Goal: Task Accomplishment & Management: Use online tool/utility

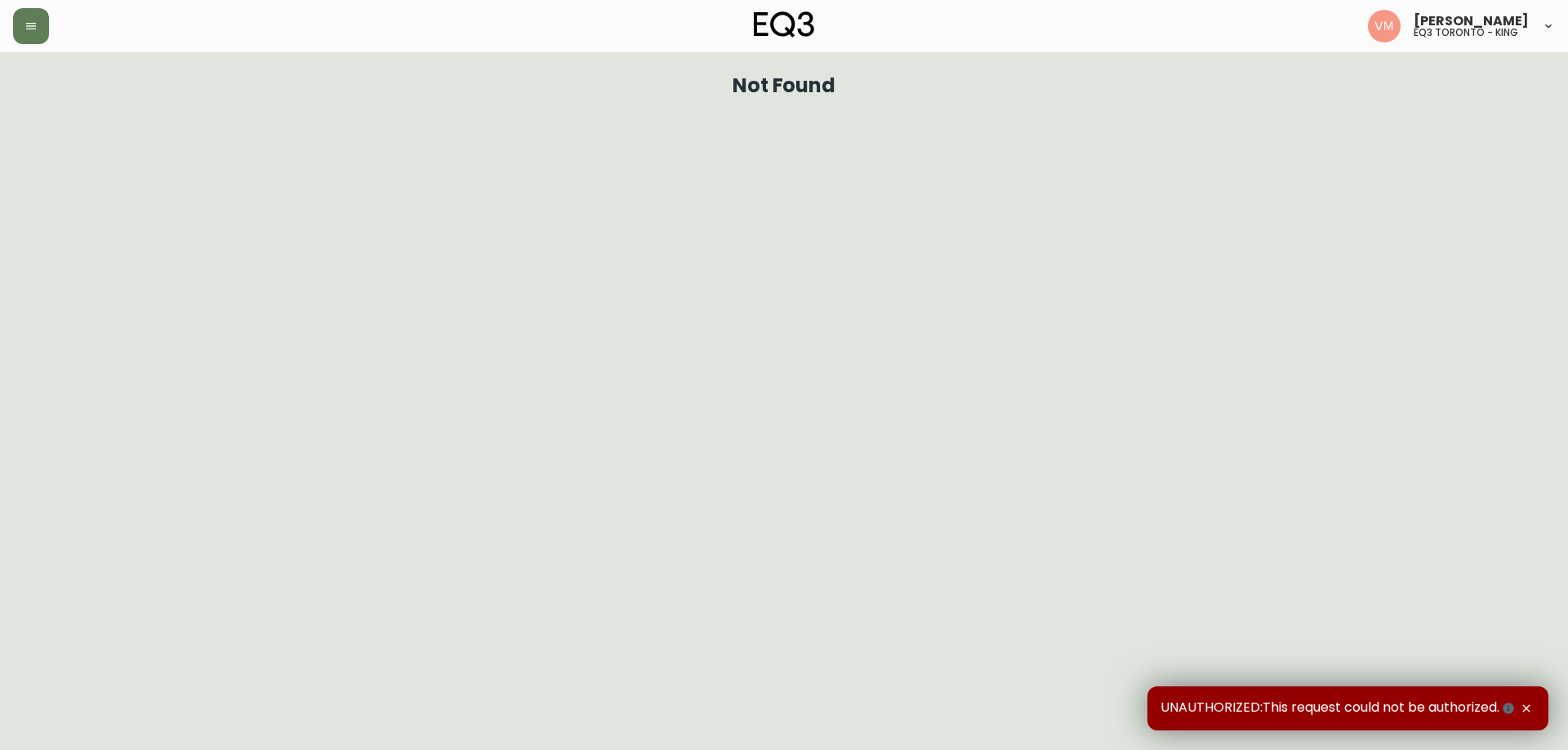
click at [1529, 707] on icon "button" at bounding box center [1526, 708] width 13 height 13
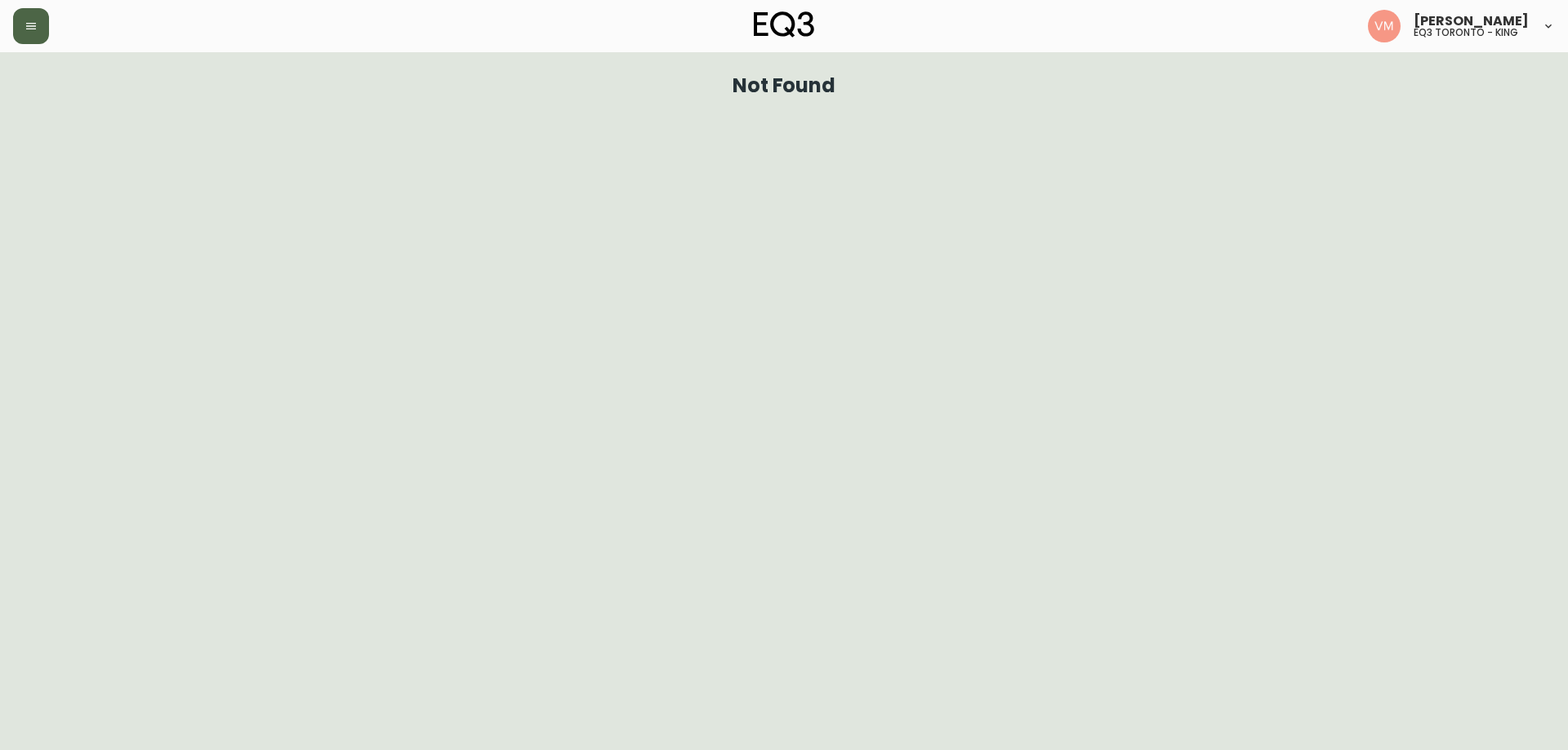
click at [37, 31] on button "button" at bounding box center [31, 26] width 36 height 36
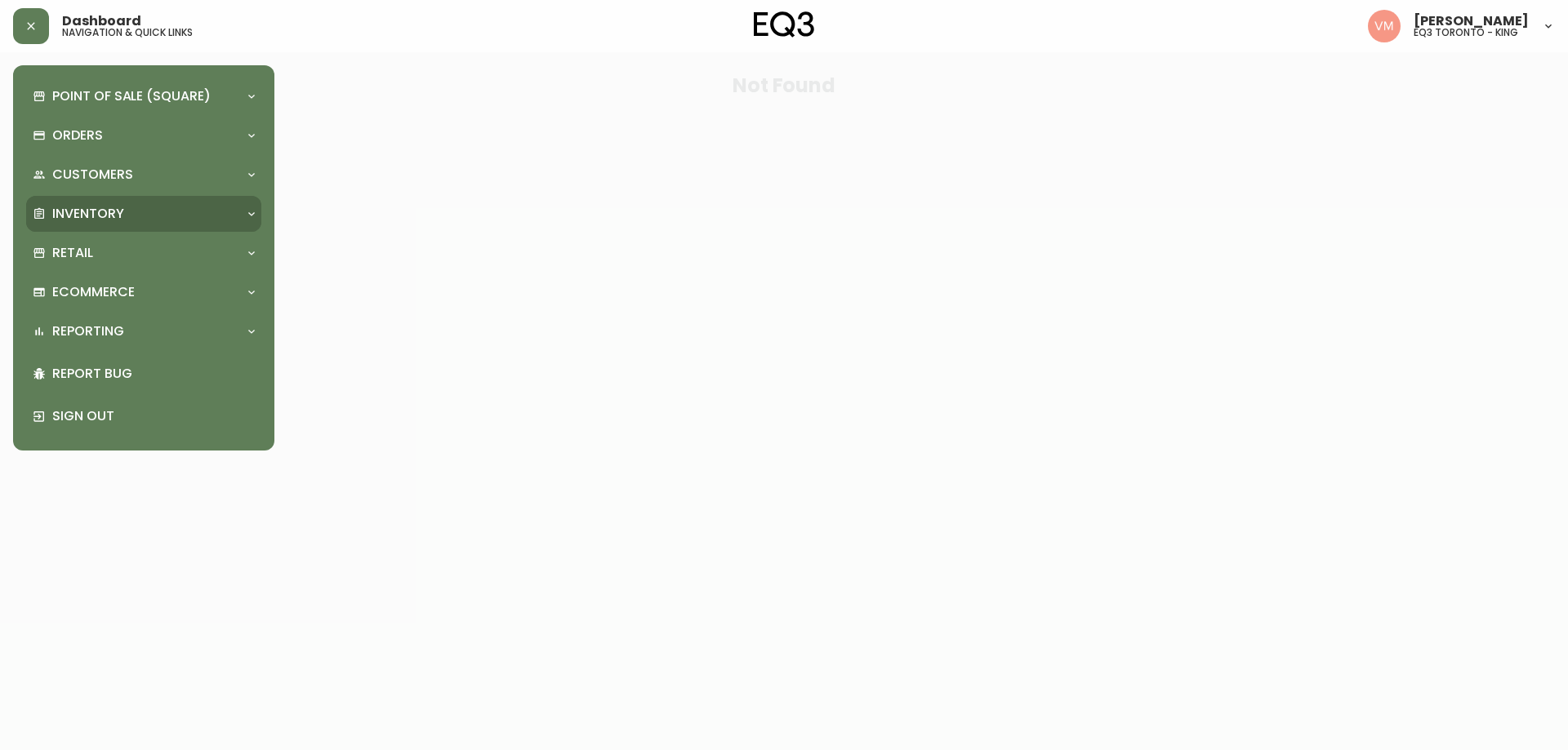
click at [137, 203] on div "Inventory" at bounding box center [144, 214] width 235 height 36
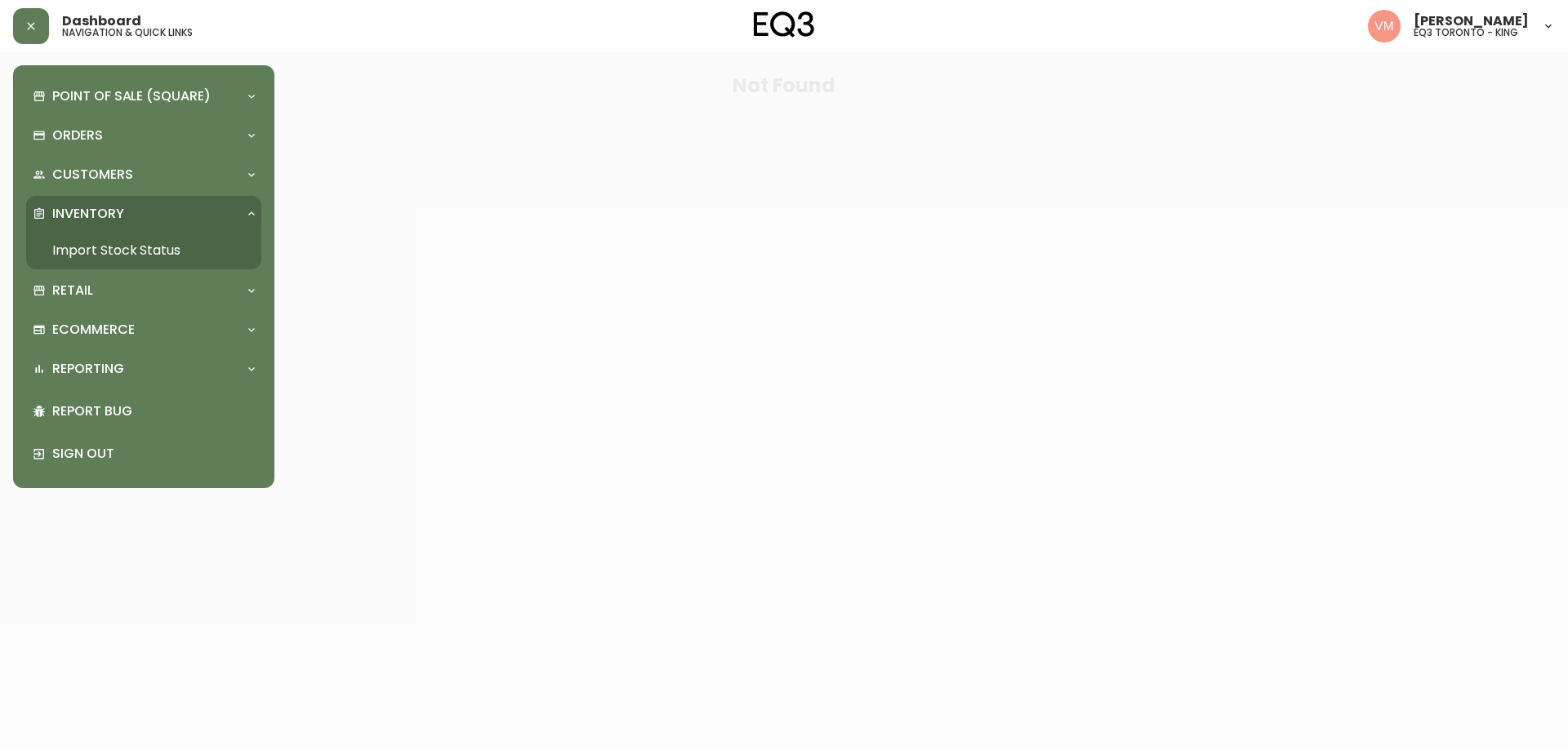
click at [139, 247] on link "Import Stock Status" at bounding box center [144, 250] width 235 height 37
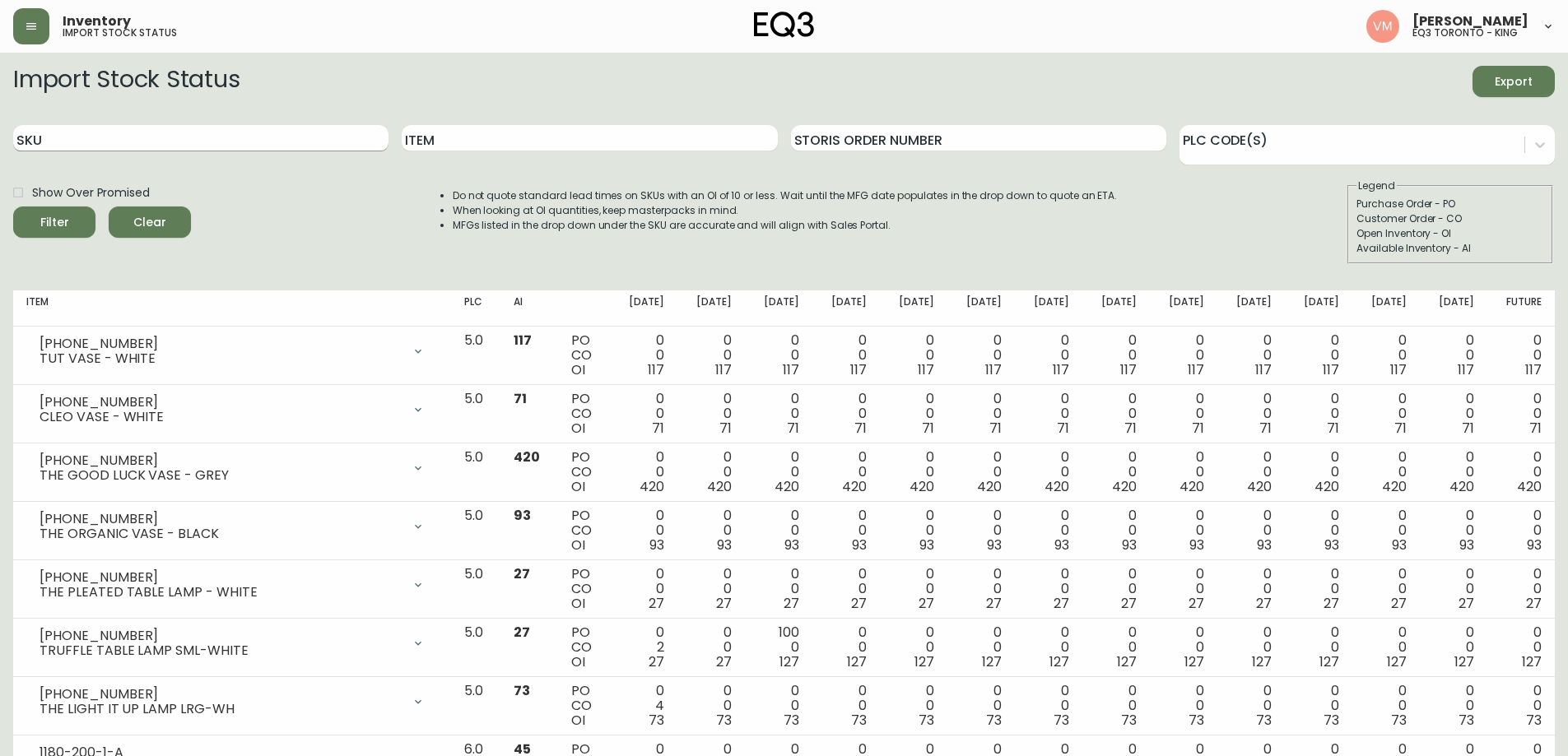
click at [234, 142] on input "SKU" at bounding box center [200, 138] width 375 height 27
paste input "[PHONE_NUMBER]"
type input "[PHONE_NUMBER]"
click at [13, 207] on button "Filter" at bounding box center [54, 222] width 82 height 31
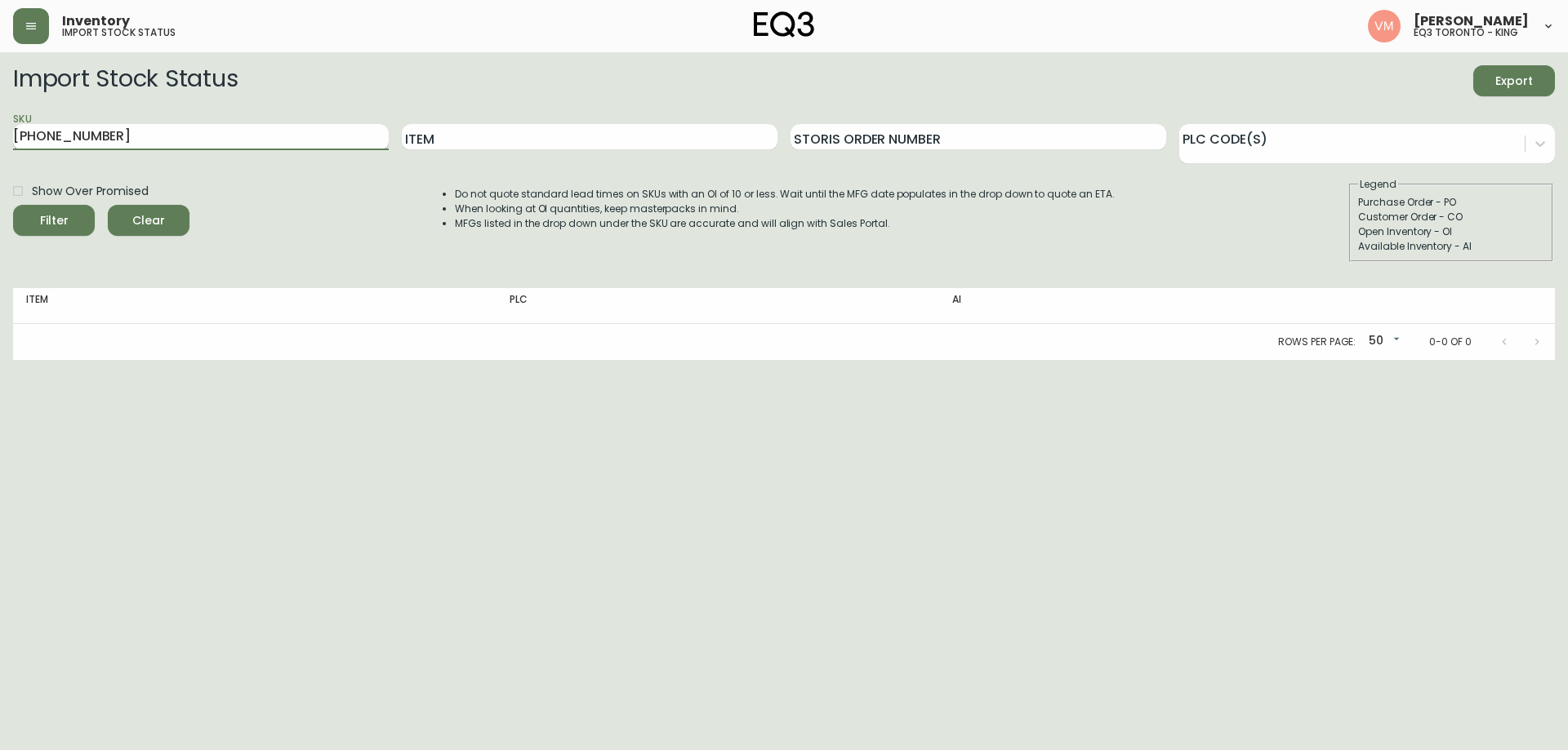
drag, startPoint x: 0, startPoint y: 136, endPoint x: 61, endPoint y: 139, distance: 61.1
click at [0, 137] on main "Import Stock Status Export SKU [PHONE_NUMBER] Item Storis Order Number PLC Code…" at bounding box center [784, 206] width 1568 height 308
click at [480, 144] on input "Item" at bounding box center [590, 137] width 376 height 26
type input "BILA"
click at [13, 205] on button "Filter" at bounding box center [54, 221] width 82 height 31
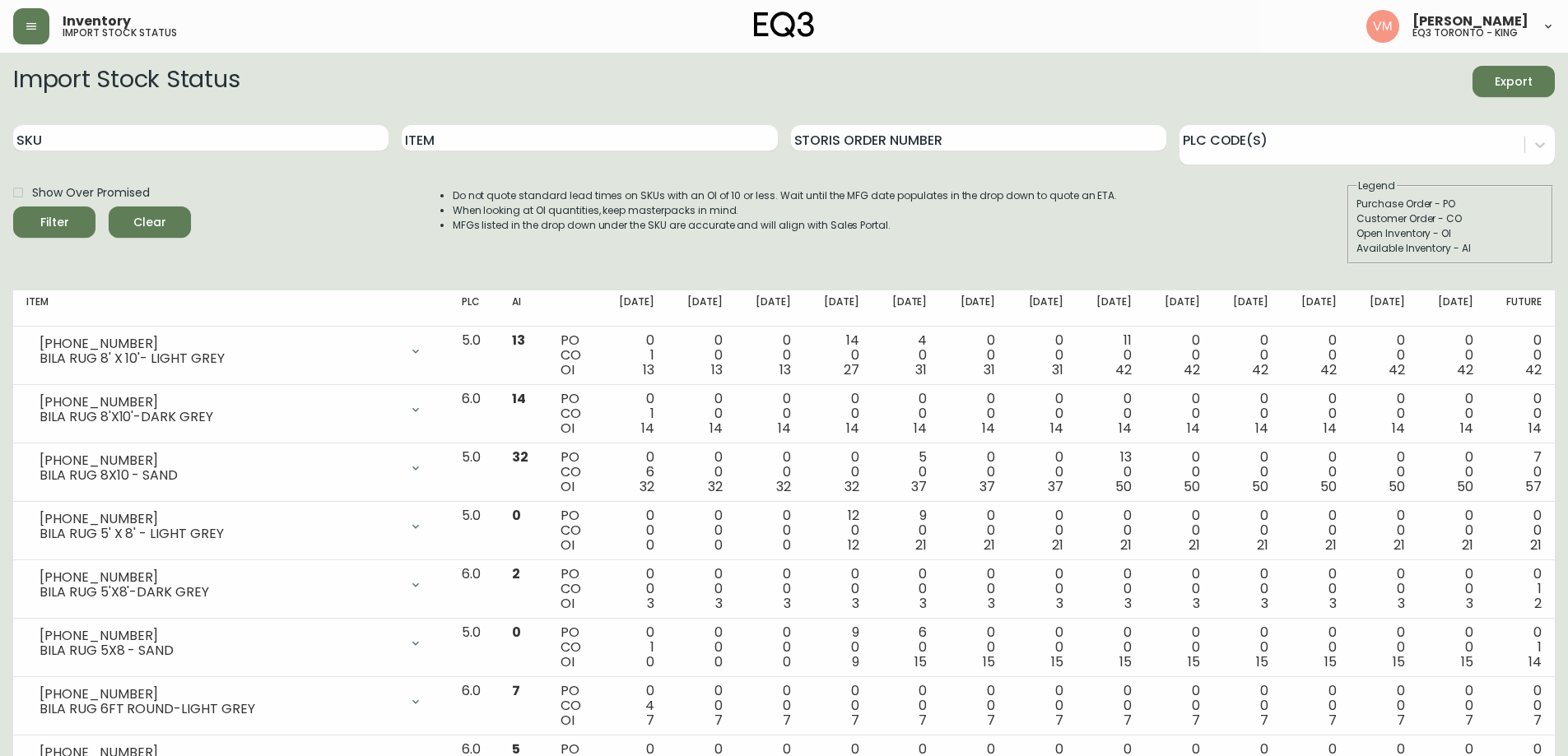
click at [203, 124] on div "SKU" at bounding box center [200, 138] width 375 height 53
click at [205, 157] on div "SKU" at bounding box center [200, 138] width 375 height 53
click at [209, 148] on input "SKU" at bounding box center [200, 138] width 375 height 27
click at [13, 207] on button "Filter" at bounding box center [54, 222] width 82 height 31
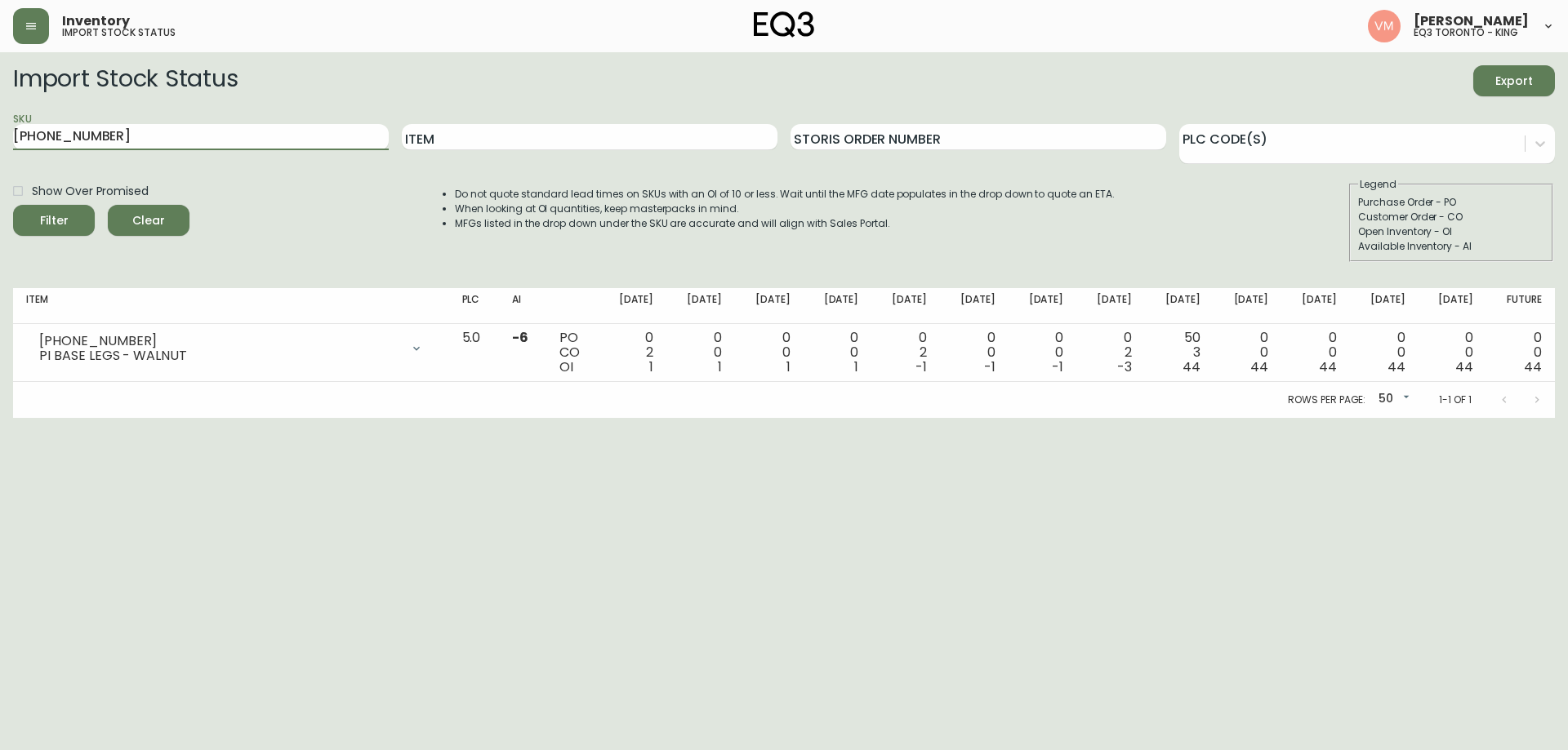
click at [13, 205] on button "Filter" at bounding box center [54, 221] width 82 height 31
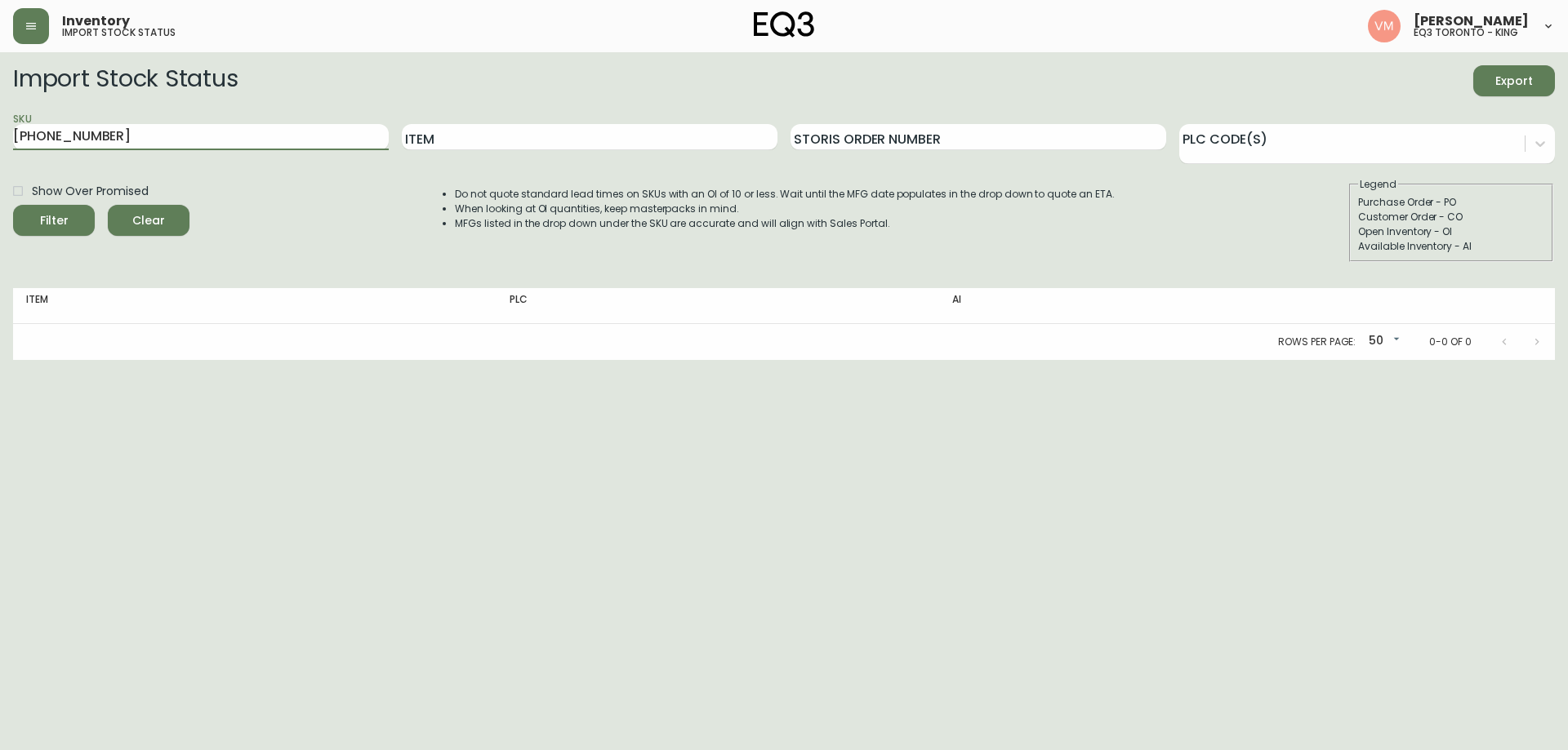
click at [13, 205] on button "Filter" at bounding box center [54, 221] width 82 height 31
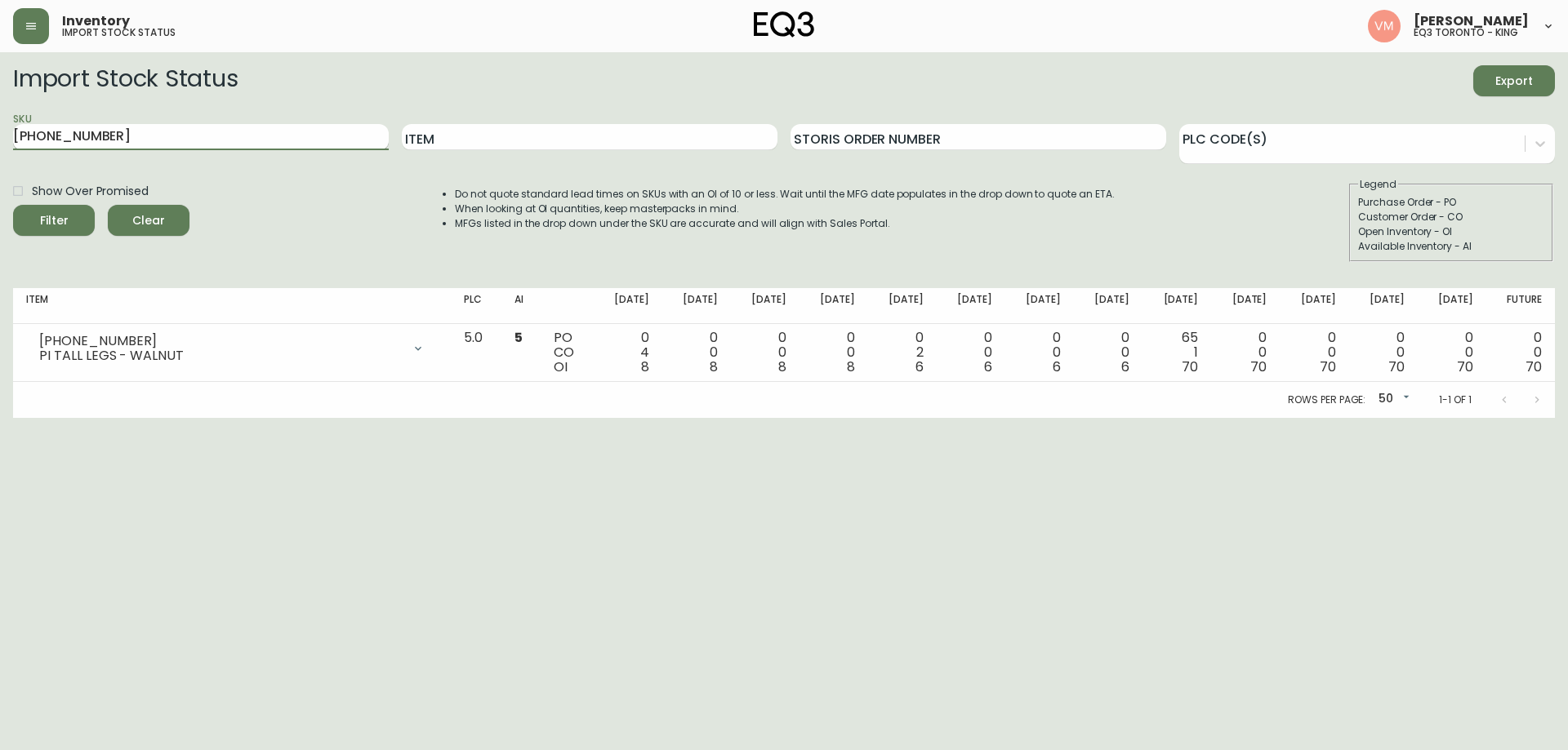
click at [74, 134] on input "[PHONE_NUMBER]" at bounding box center [201, 137] width 376 height 26
click at [13, 205] on button "Filter" at bounding box center [54, 221] width 82 height 31
click at [217, 122] on div "SKU [PHONE_NUMBER]" at bounding box center [201, 137] width 376 height 53
drag, startPoint x: 213, startPoint y: 142, endPoint x: 0, endPoint y: 156, distance: 213.5
click at [0, 156] on main "Import Stock Status Export SKU [PHONE_NUMBER] Item Storis Order Number PLC Code…" at bounding box center [784, 235] width 1568 height 366
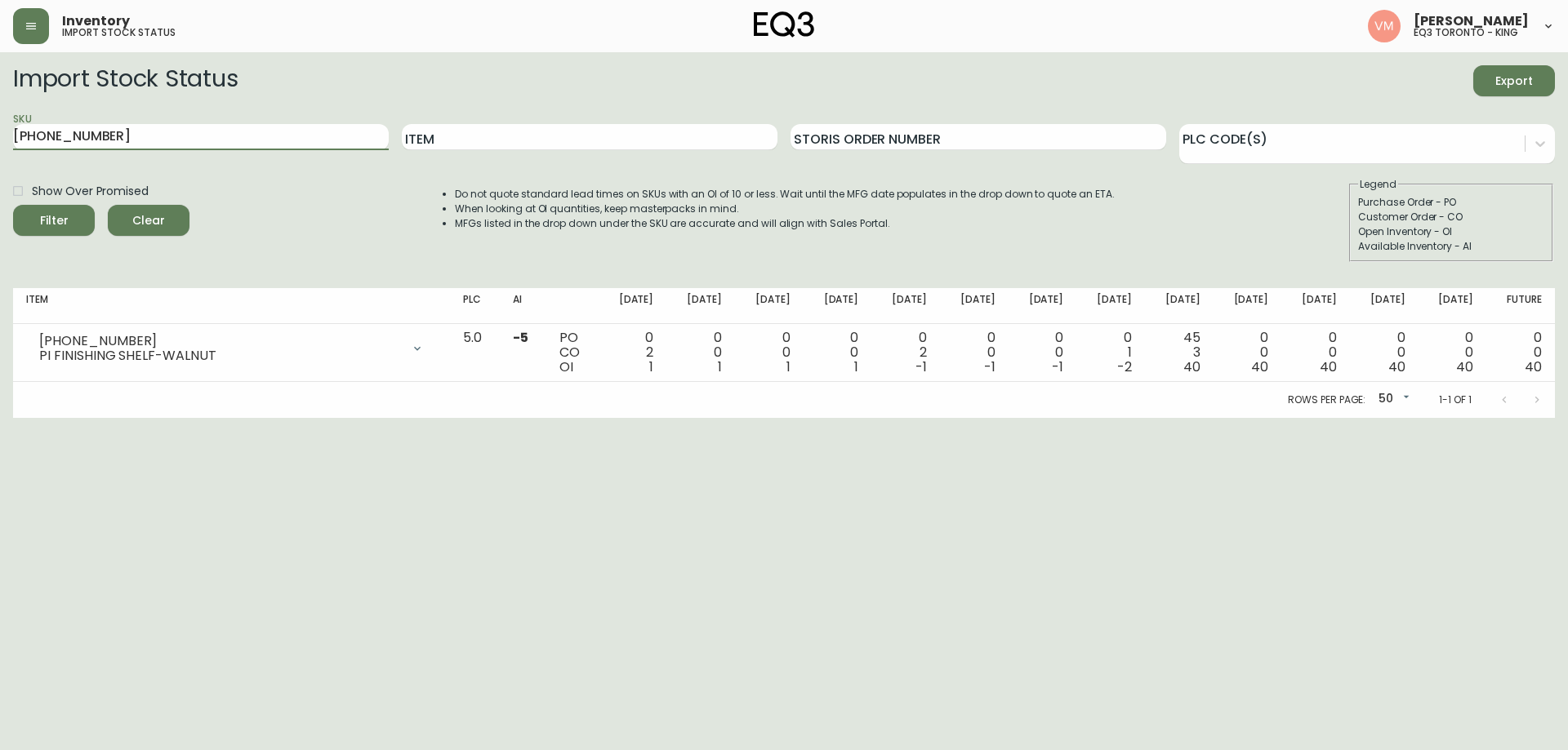
type input "[PHONE_NUMBER]"
click at [13, 205] on button "Filter" at bounding box center [54, 221] width 82 height 31
